Goal: Book appointment/travel/reservation

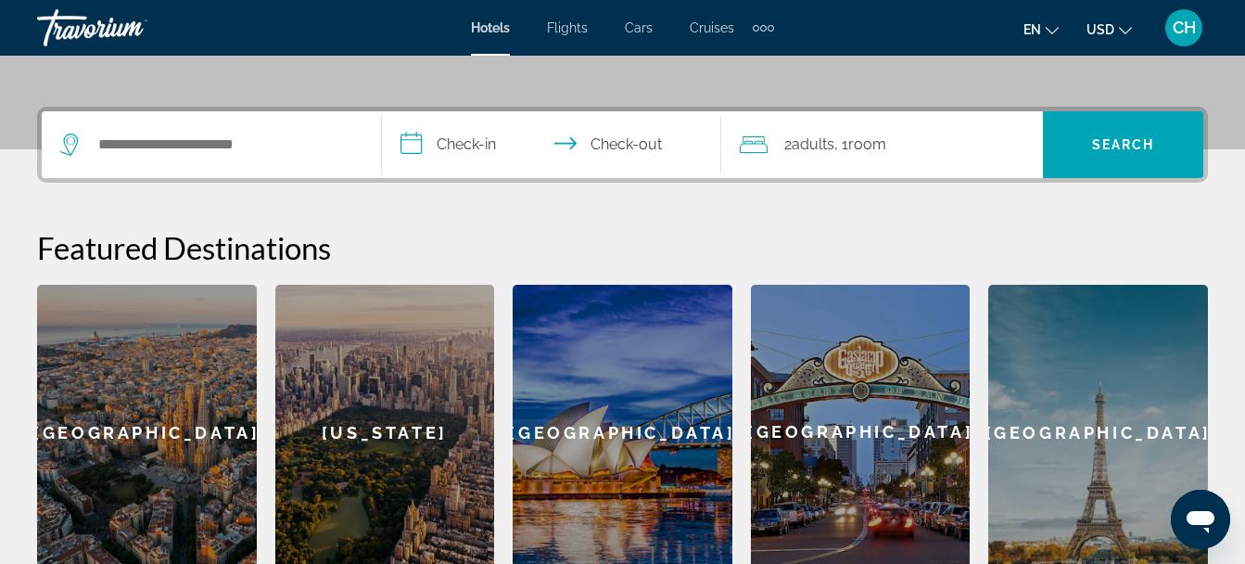
scroll to position [408, 0]
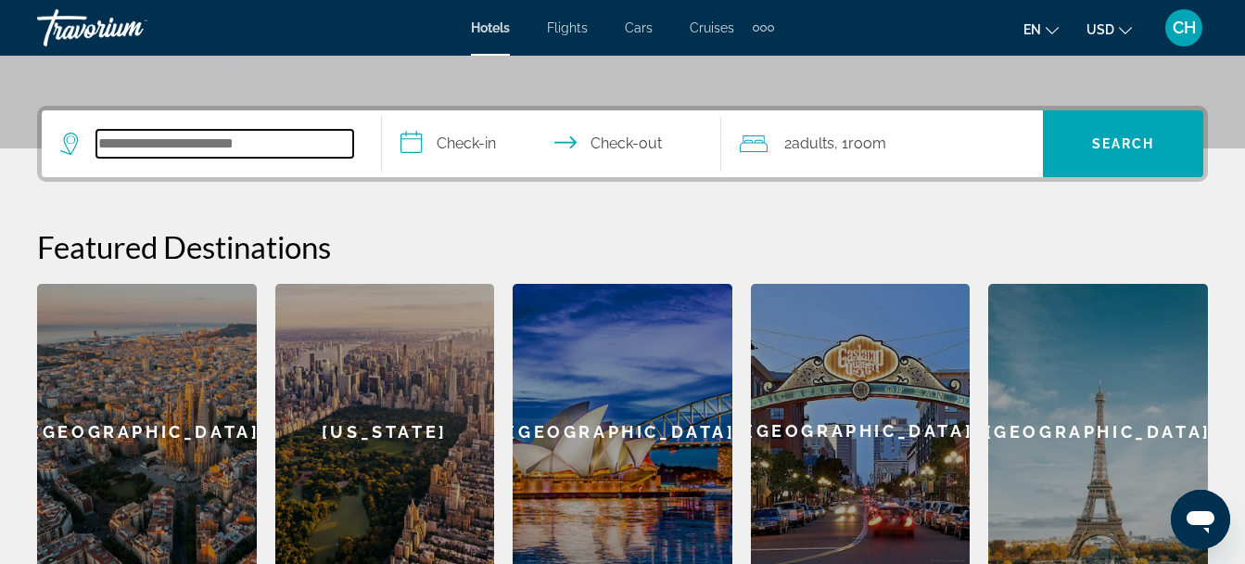
click at [147, 146] on input "Search widget" at bounding box center [224, 144] width 257 height 28
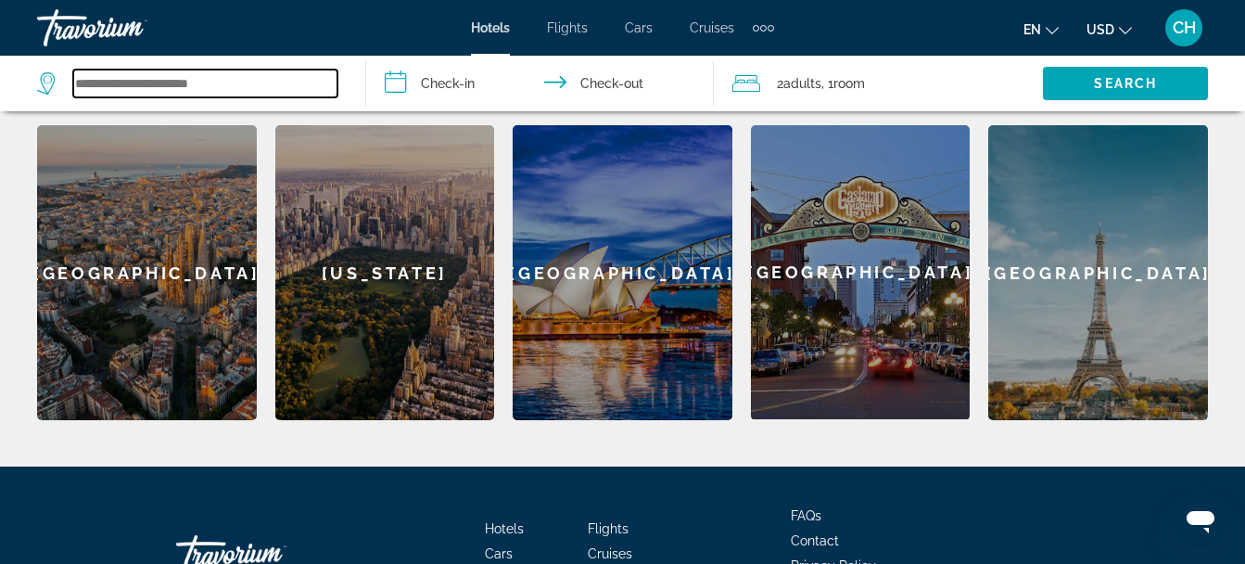
scroll to position [568, 0]
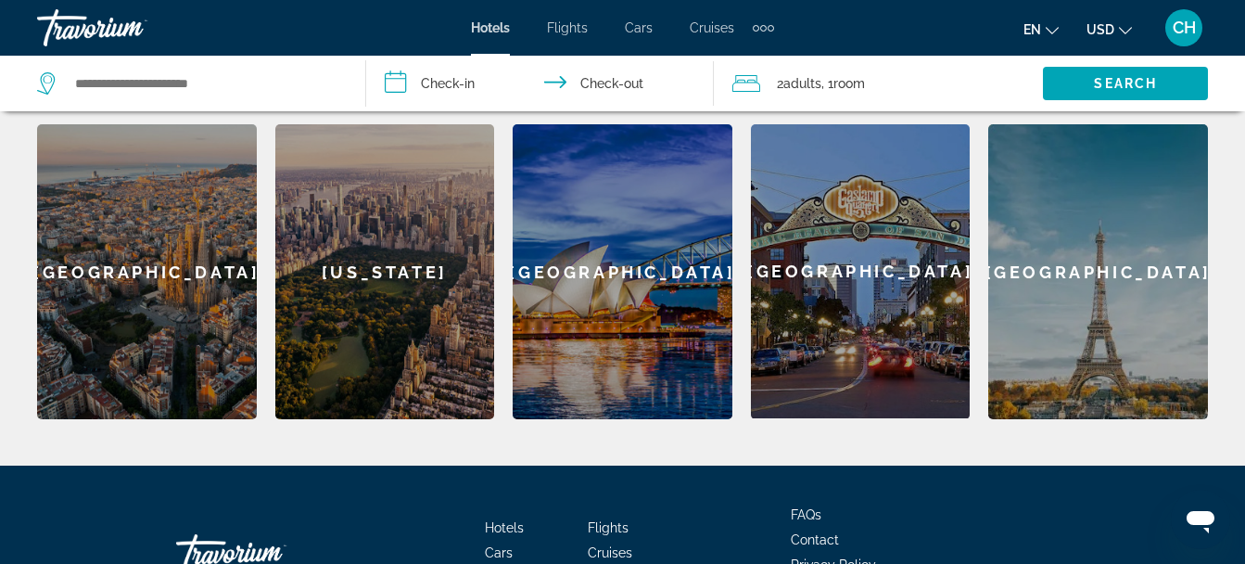
click at [866, 248] on div "[GEOGRAPHIC_DATA]" at bounding box center [861, 271] width 220 height 294
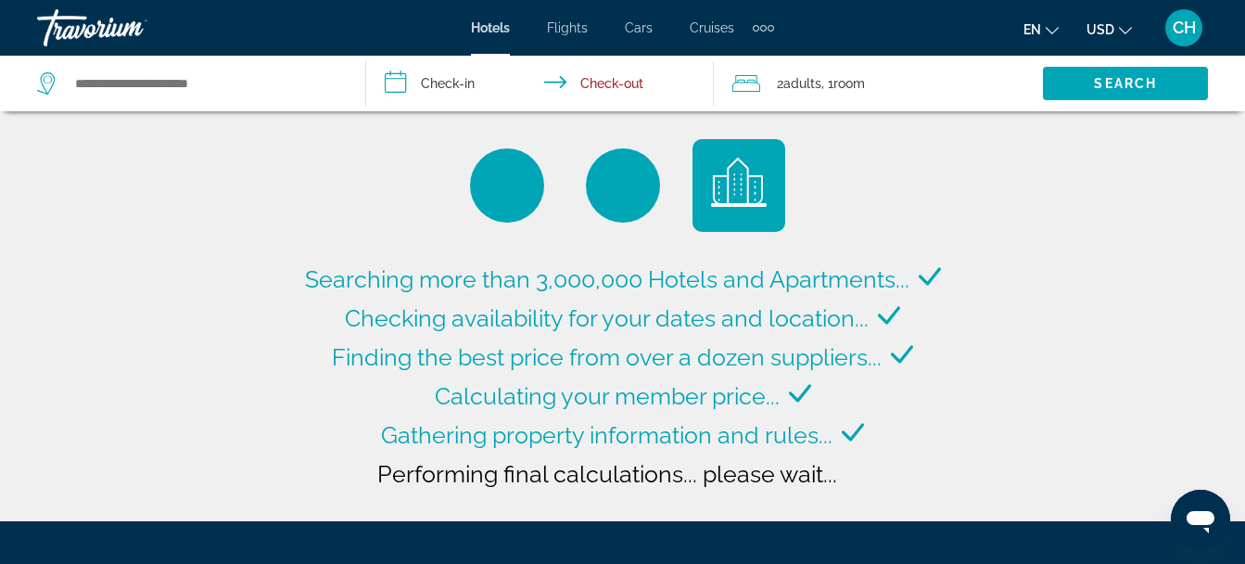
type input "**********"
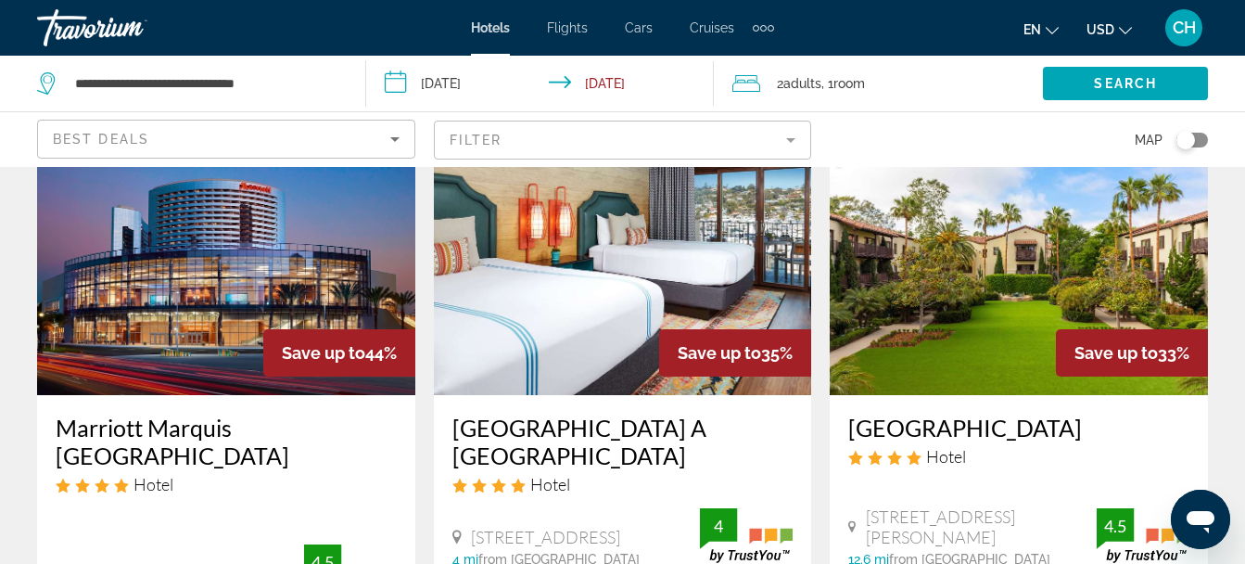
scroll to position [132, 0]
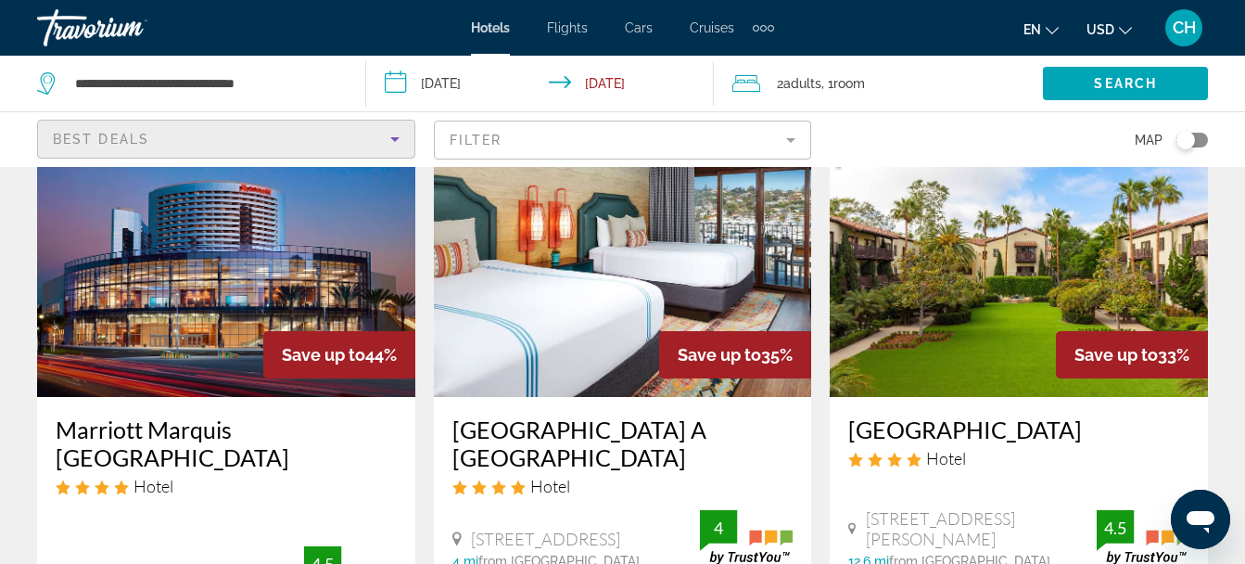
click at [394, 140] on icon "Sort by" at bounding box center [394, 139] width 9 height 5
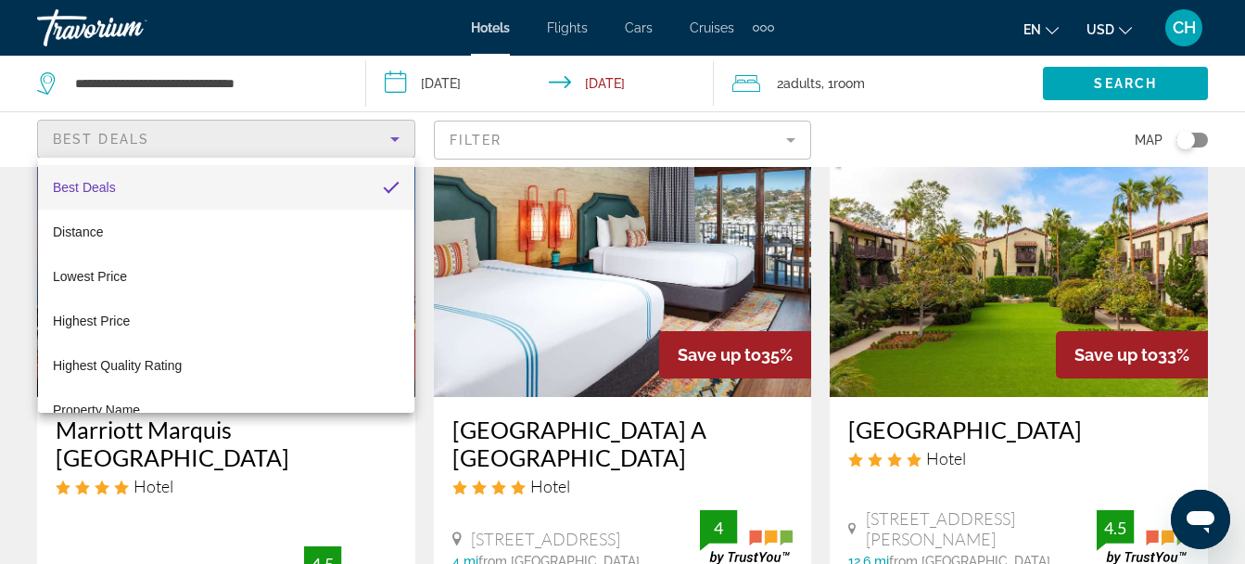
click at [949, 142] on div at bounding box center [622, 282] width 1245 height 564
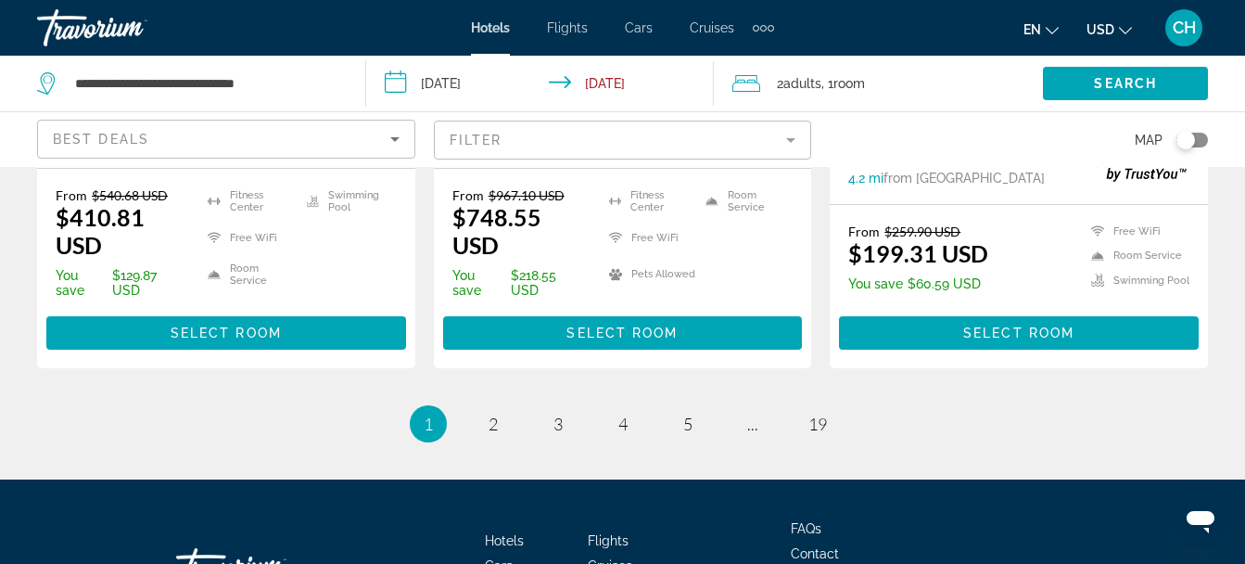
scroll to position [2730, 0]
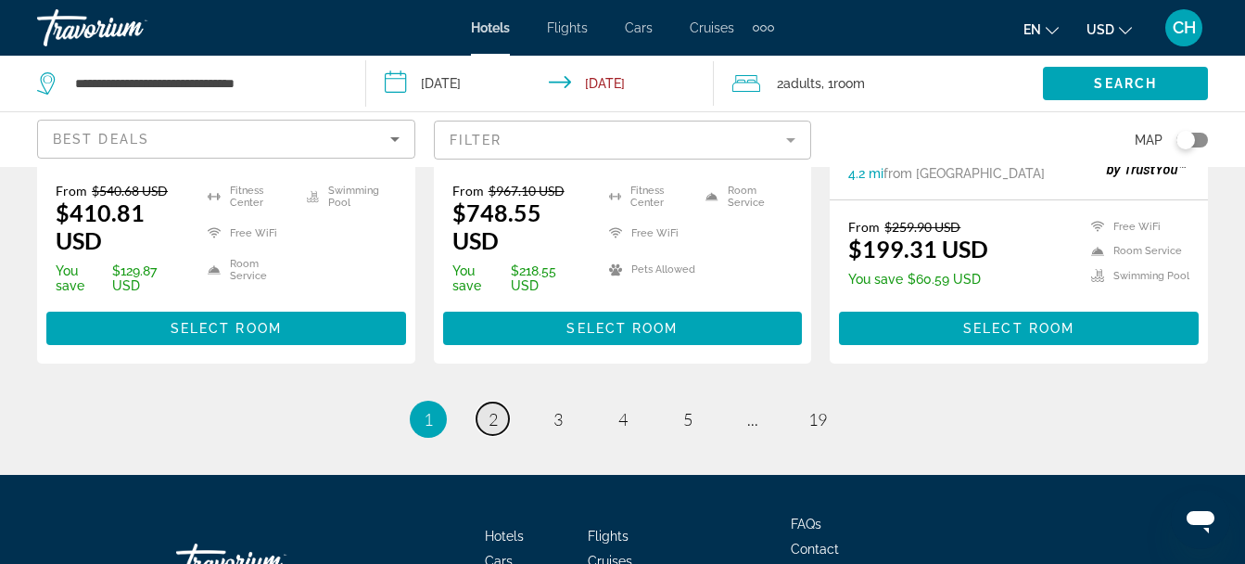
click at [490, 427] on span "2" at bounding box center [493, 419] width 9 height 20
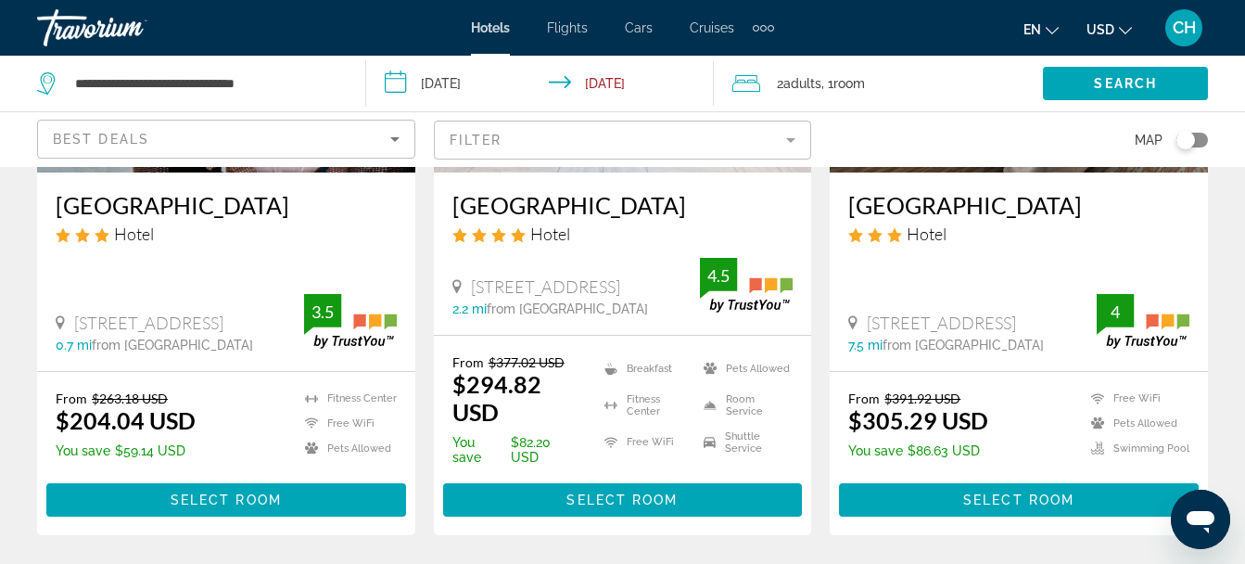
scroll to position [206, 0]
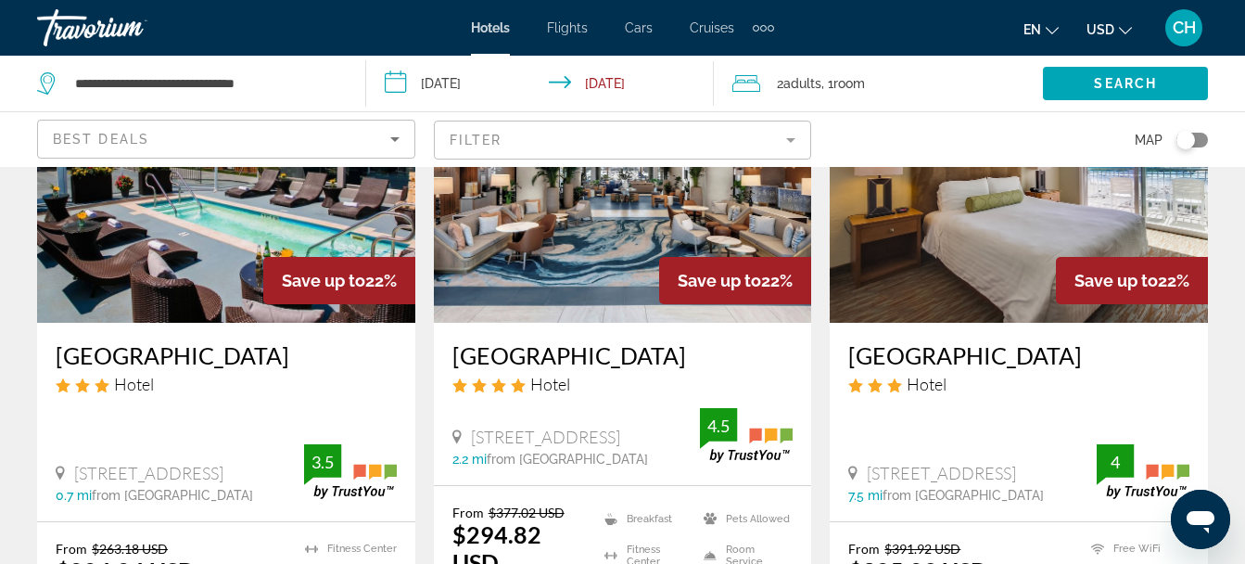
click at [568, 268] on img "Main content" at bounding box center [623, 174] width 378 height 297
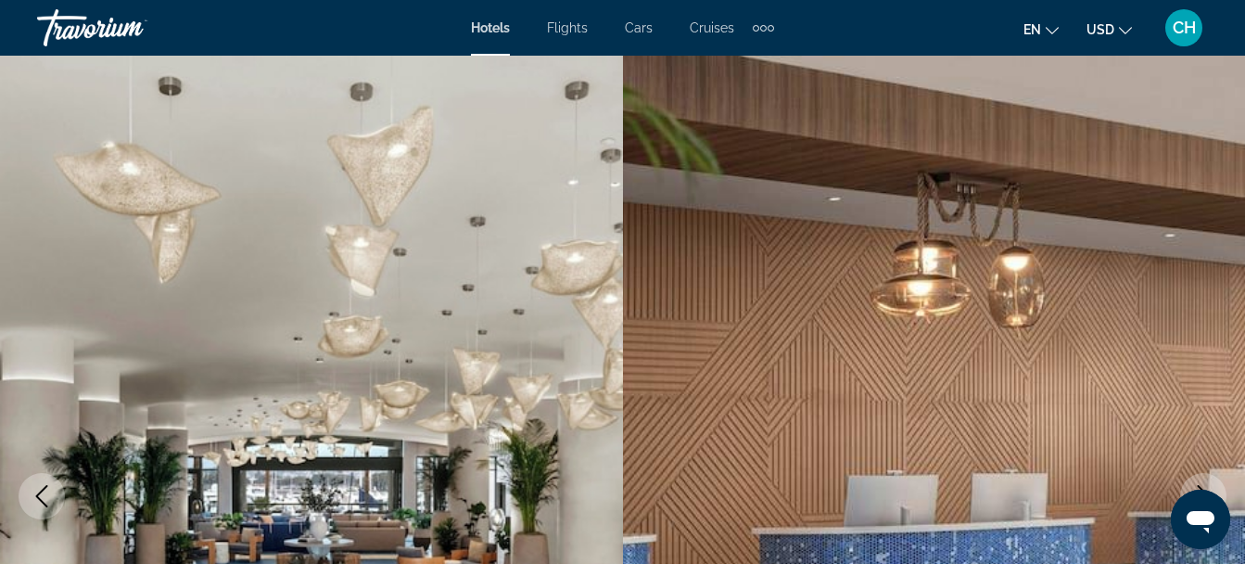
click at [492, 28] on span "Hotels" at bounding box center [490, 27] width 39 height 15
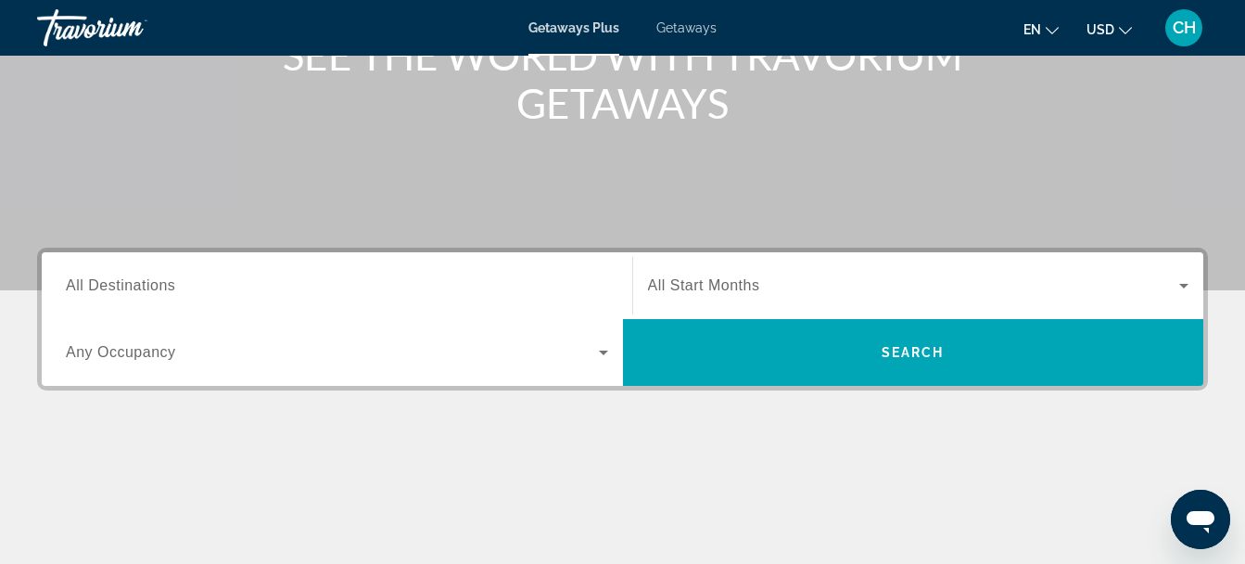
scroll to position [267, 0]
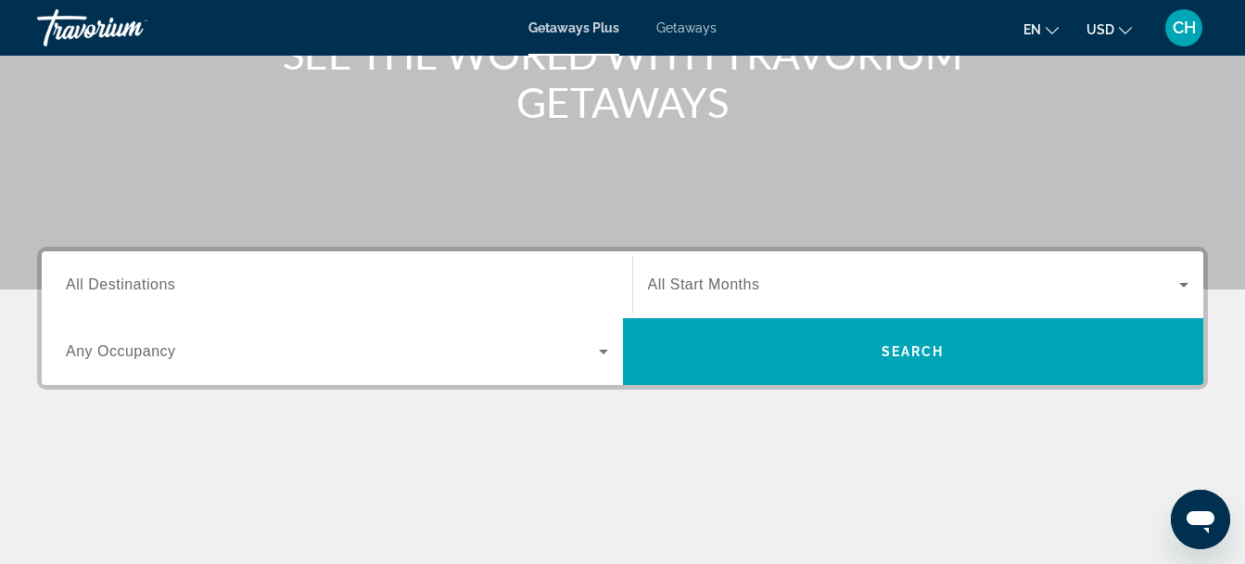
click at [126, 283] on span "All Destinations" at bounding box center [120, 284] width 109 height 16
click at [126, 283] on input "Destination All Destinations" at bounding box center [337, 285] width 542 height 22
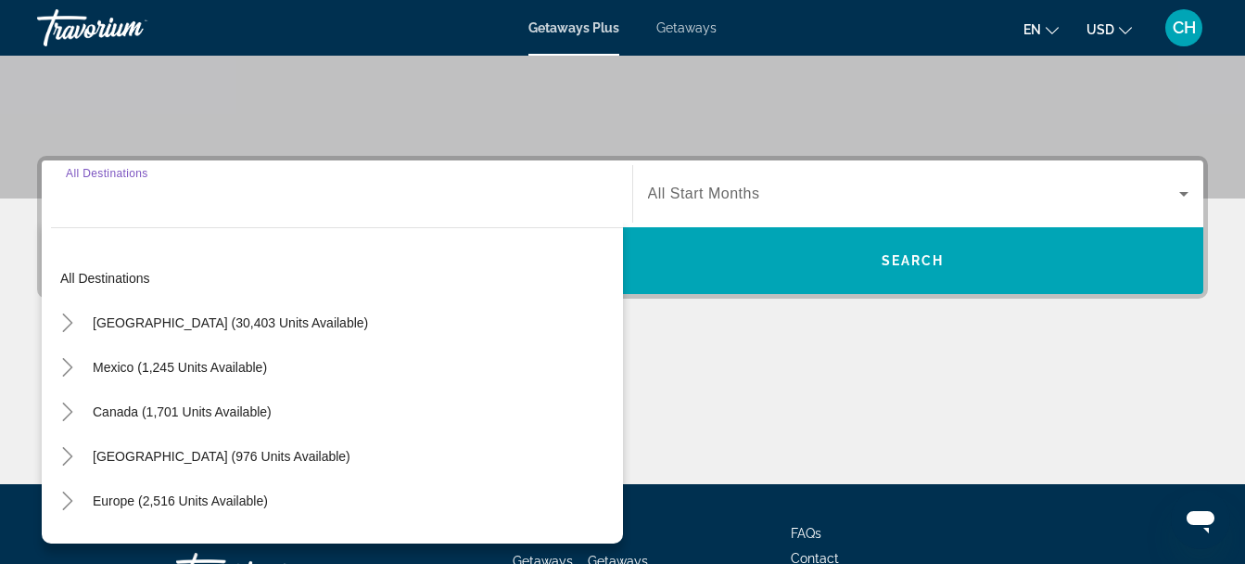
scroll to position [453, 0]
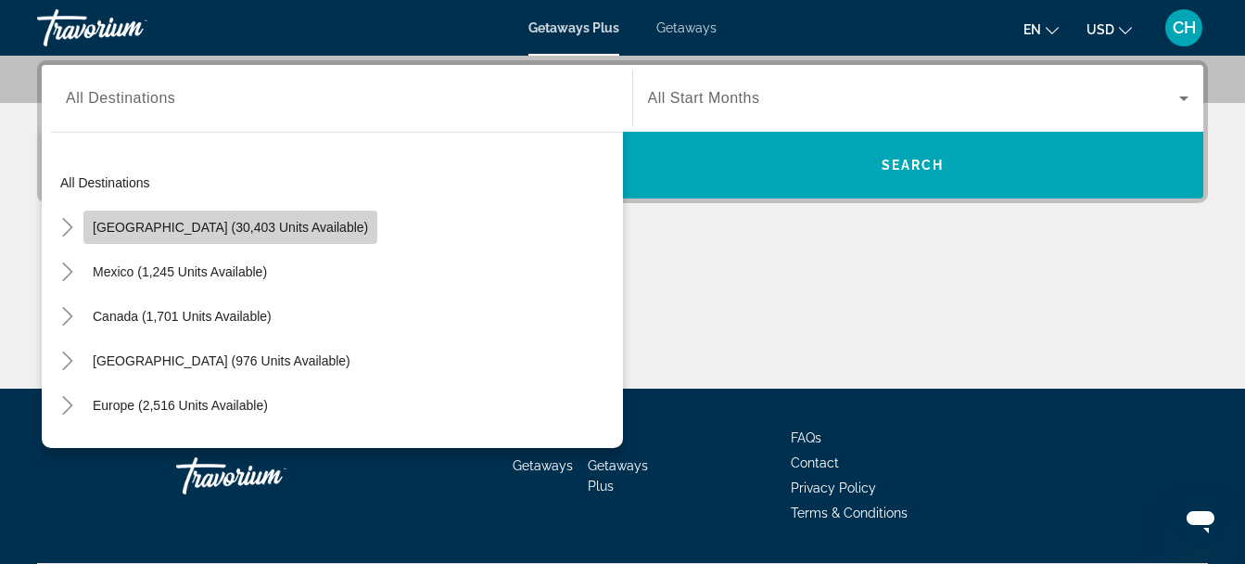
click at [253, 225] on span "United States (30,403 units available)" at bounding box center [230, 227] width 275 height 15
type input "**********"
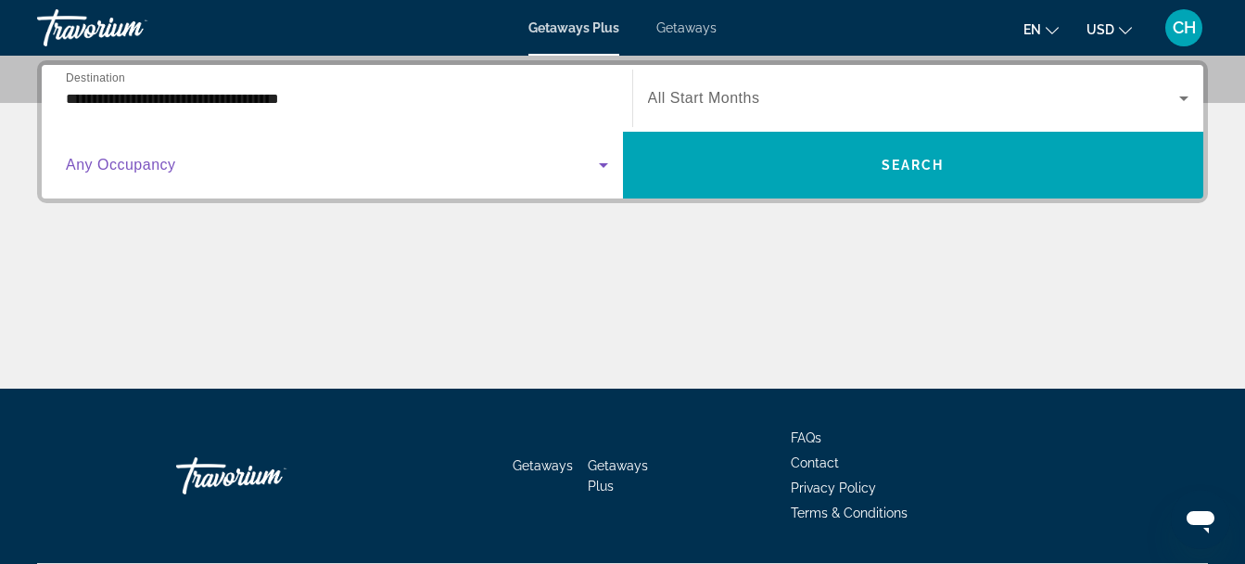
click at [594, 174] on icon "Search widget" at bounding box center [604, 165] width 22 height 22
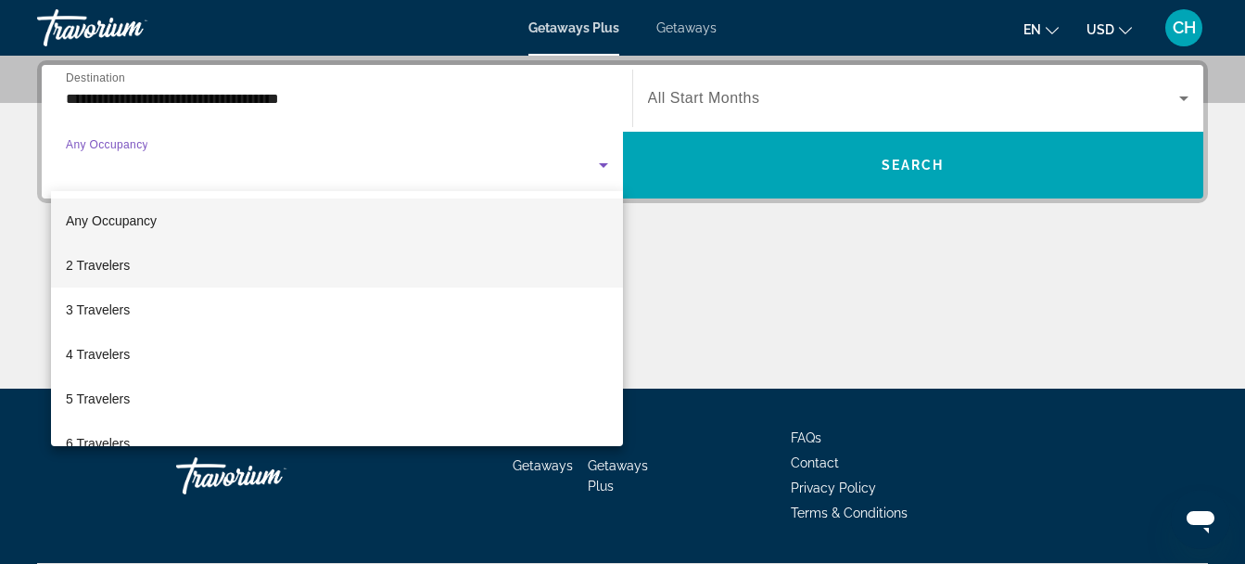
click at [285, 261] on mat-option "2 Travelers" at bounding box center [337, 265] width 572 height 45
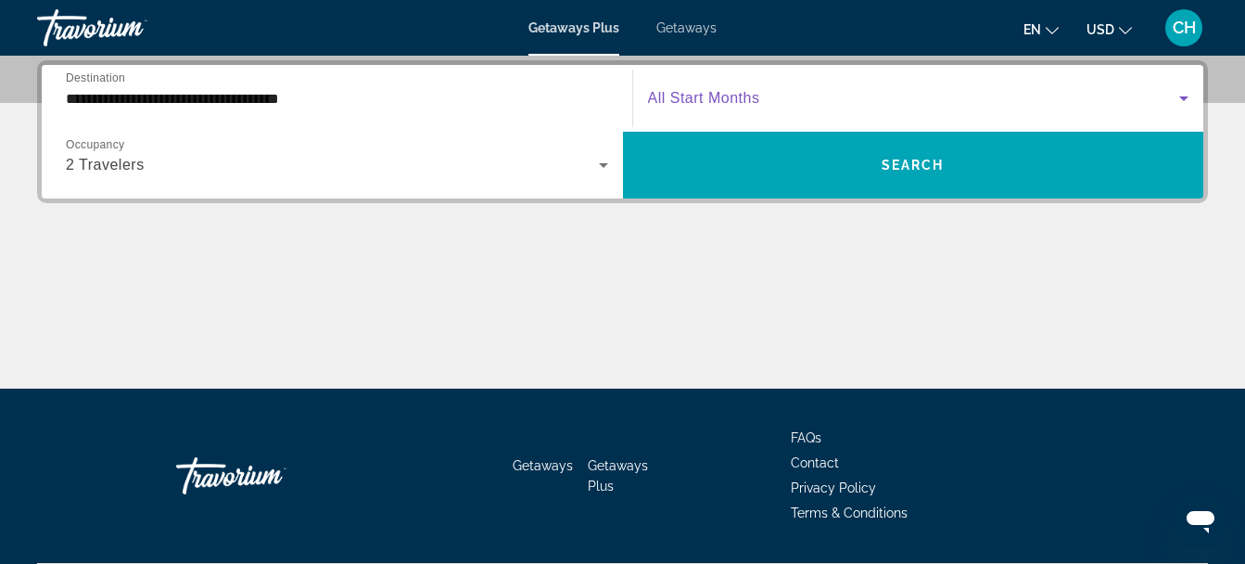
click at [841, 91] on span "Search widget" at bounding box center [914, 98] width 532 height 22
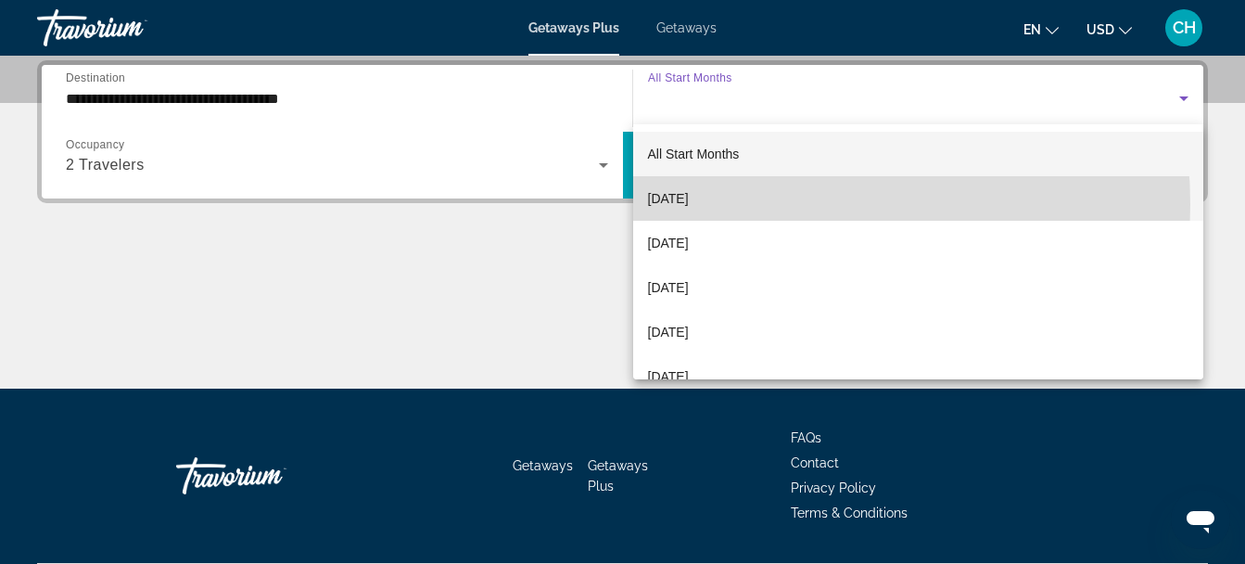
click at [758, 208] on mat-option "September 2025" at bounding box center [918, 198] width 571 height 45
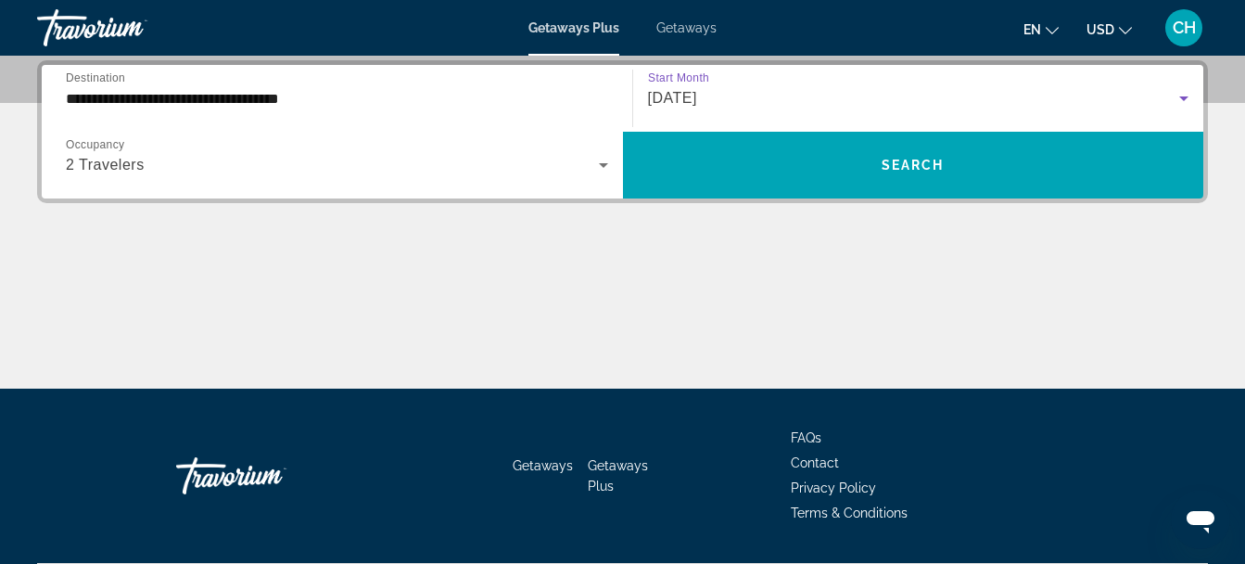
click at [879, 103] on div "September 2025" at bounding box center [914, 98] width 532 height 22
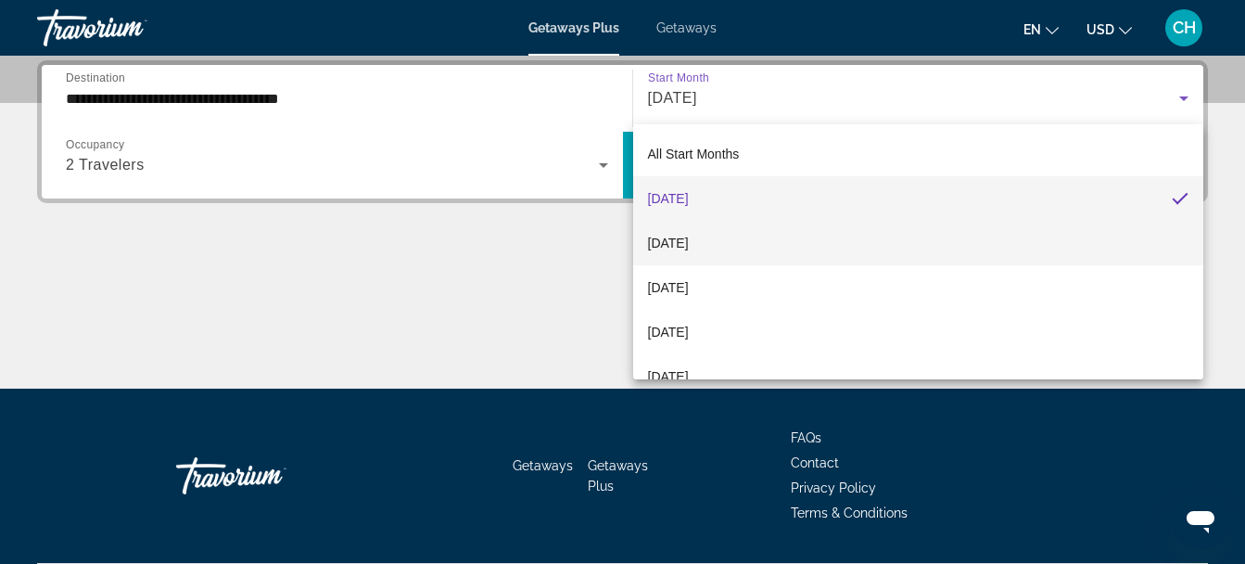
click at [743, 247] on mat-option "October 2025" at bounding box center [918, 243] width 571 height 45
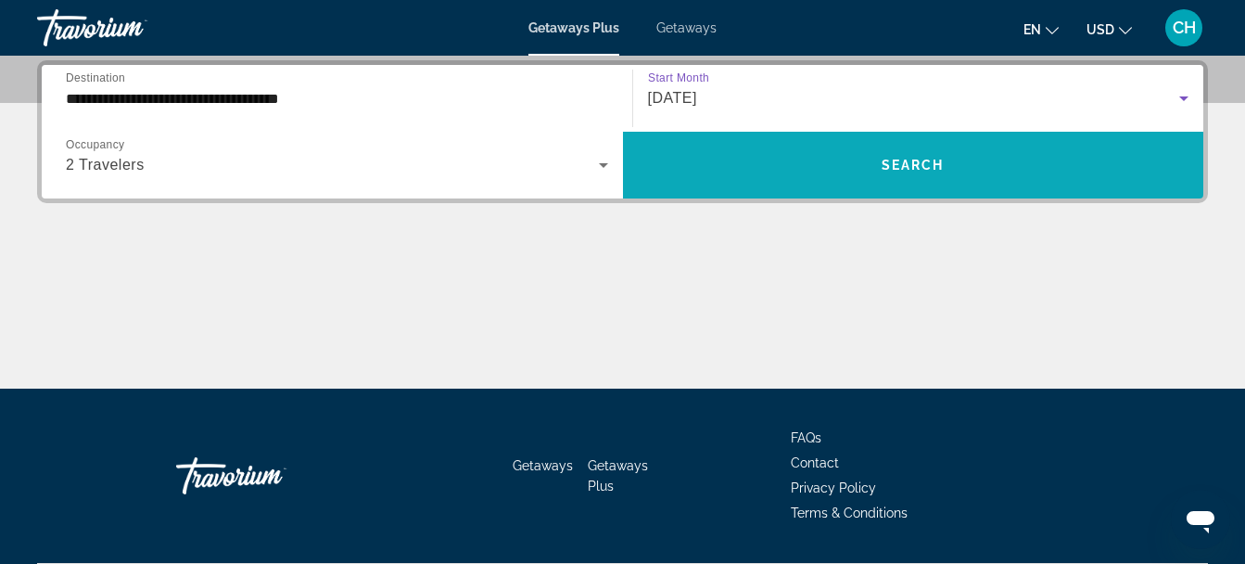
click at [889, 163] on span "Search" at bounding box center [913, 165] width 63 height 15
